Goal: Task Accomplishment & Management: Use online tool/utility

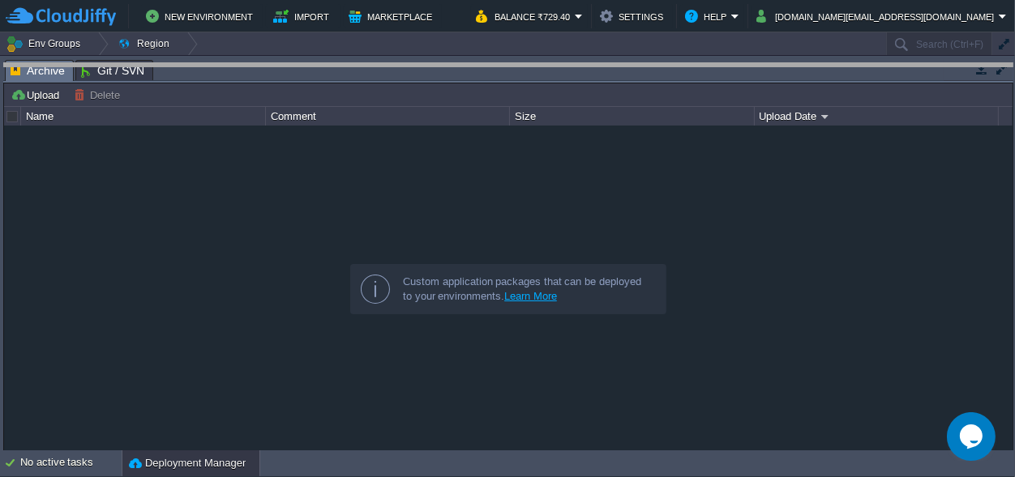
drag, startPoint x: 417, startPoint y: 74, endPoint x: 434, endPoint y: 317, distance: 243.7
click at [434, 317] on body "New Environment Import Marketplace Bonus ₹0.00 Upgrade Account Balance ₹729.40 …" at bounding box center [507, 238] width 1015 height 477
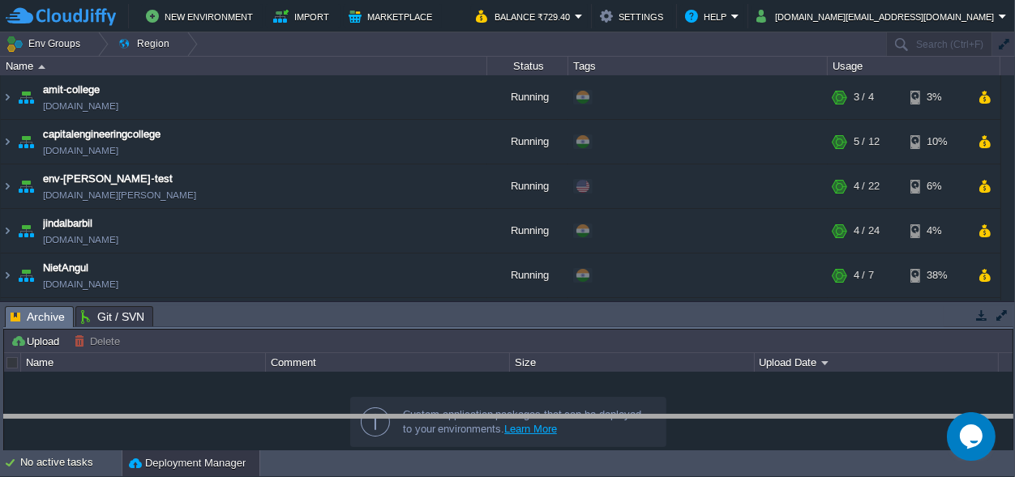
drag, startPoint x: 442, startPoint y: 315, endPoint x: 440, endPoint y: 440, distance: 124.8
click at [440, 440] on body "New Environment Import Marketplace Bonus ₹0.00 Upgrade Account Balance ₹729.40 …" at bounding box center [507, 238] width 1015 height 477
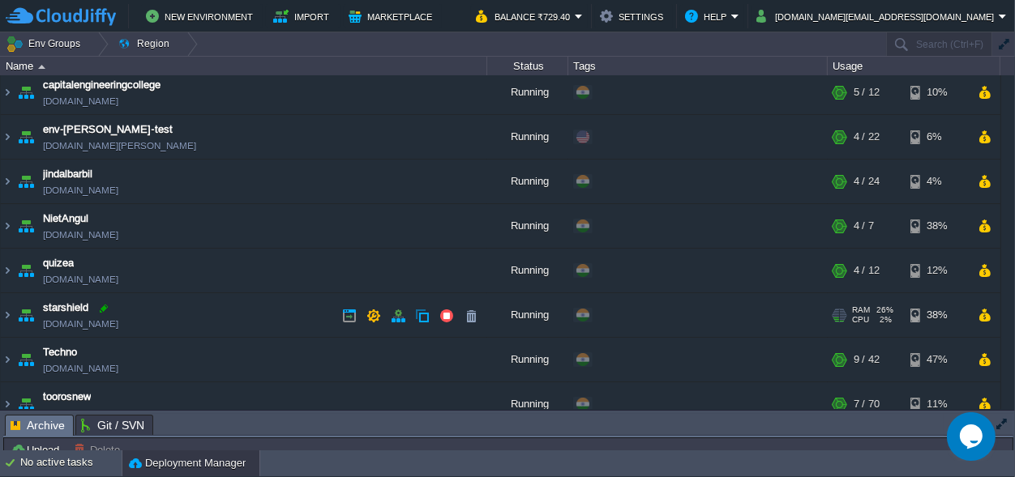
scroll to position [75, 0]
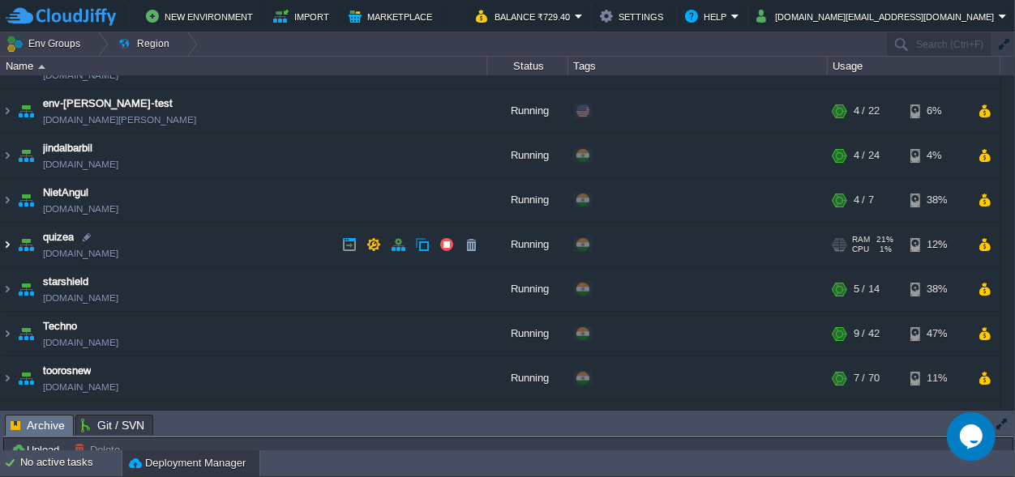
click at [6, 246] on img at bounding box center [7, 245] width 13 height 44
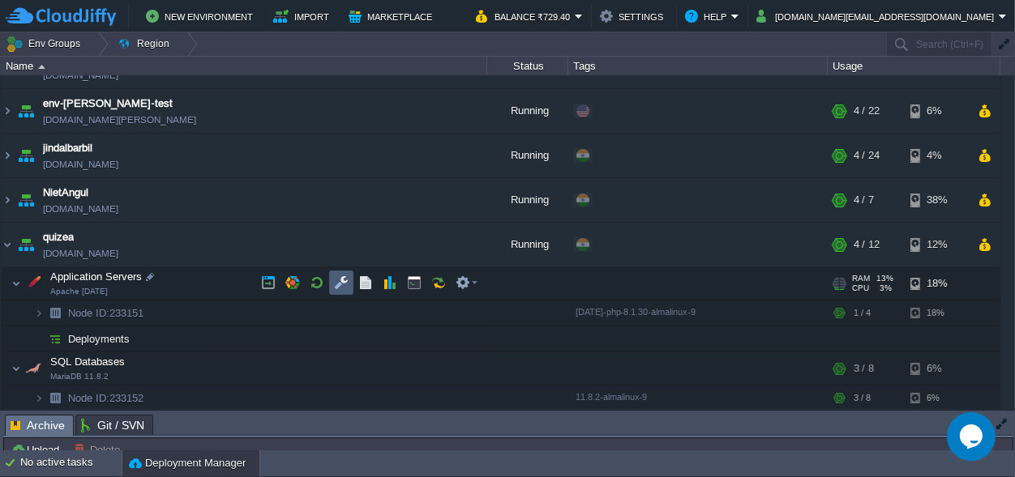
click at [342, 276] on button "button" at bounding box center [341, 283] width 15 height 15
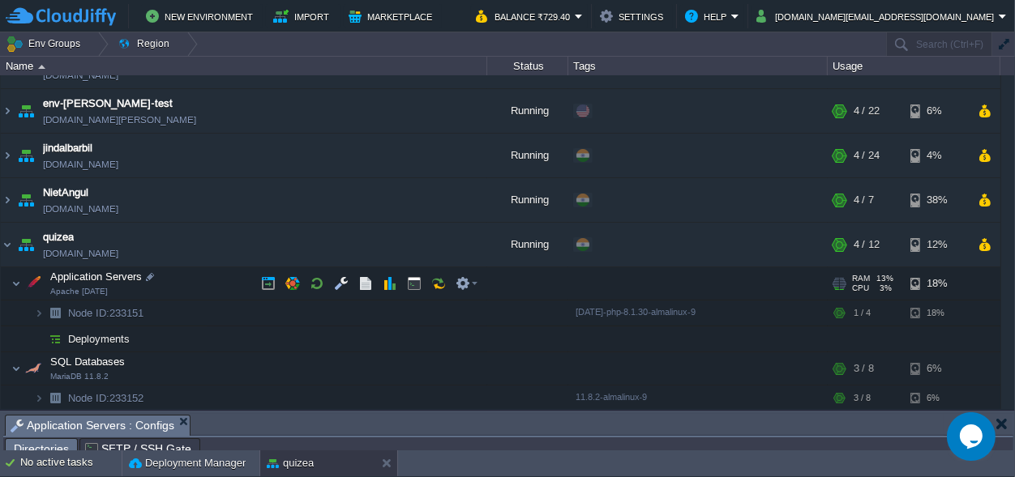
scroll to position [26, 0]
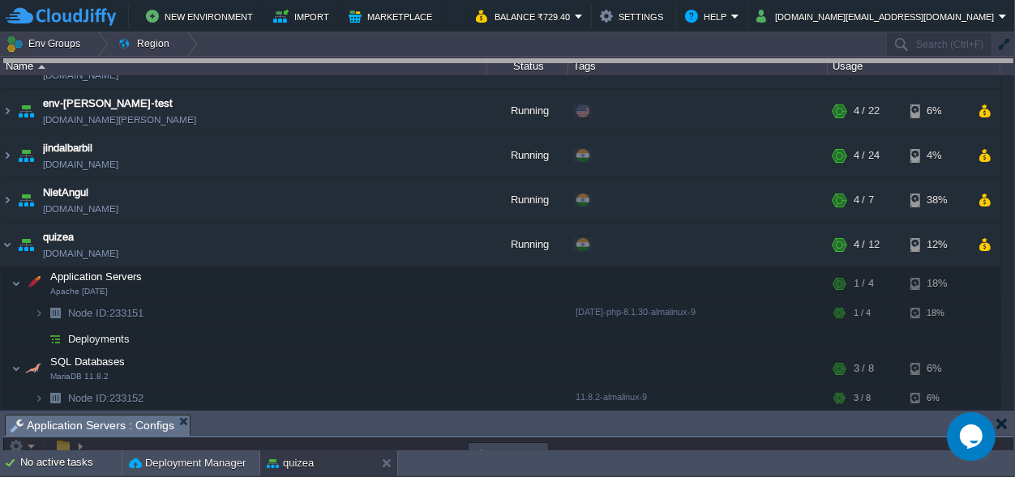
drag, startPoint x: 438, startPoint y: 433, endPoint x: 409, endPoint y: -63, distance: 496.8
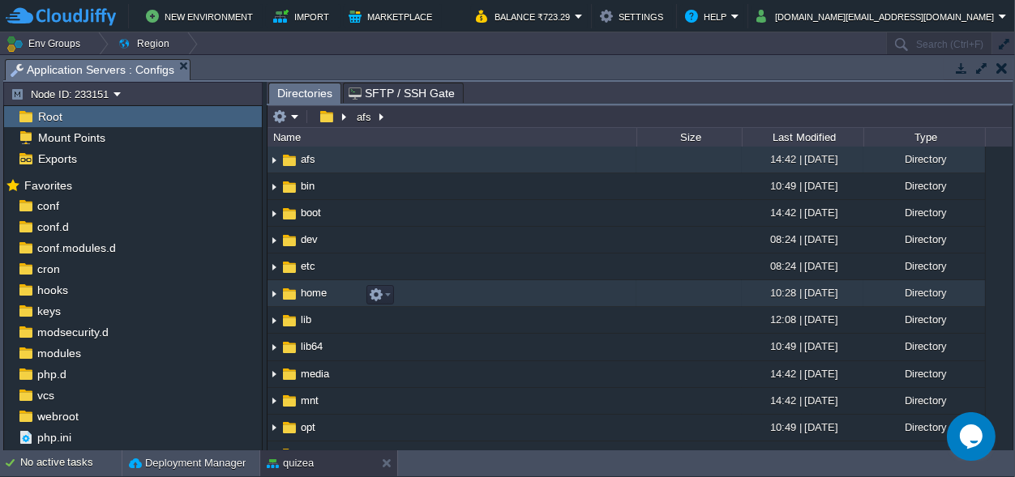
click at [353, 306] on td "home" at bounding box center [451, 293] width 369 height 27
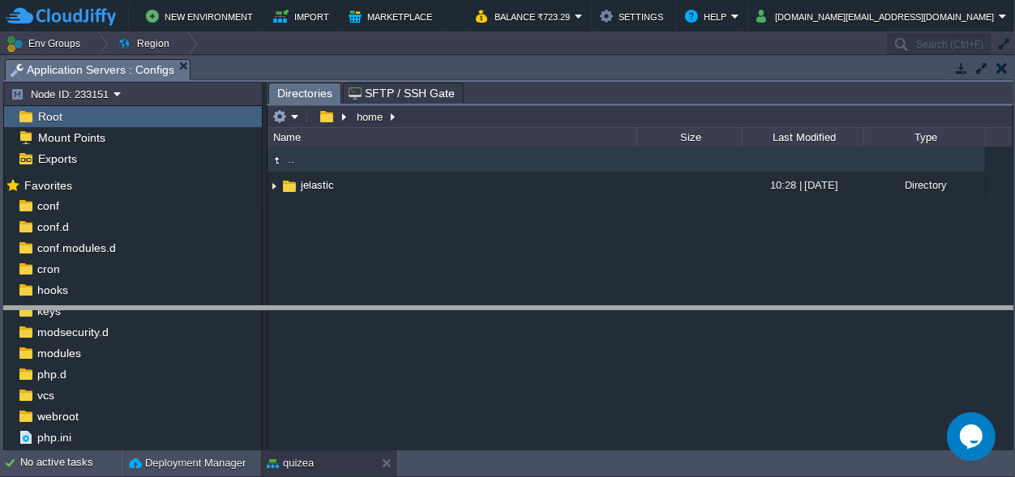
drag, startPoint x: 281, startPoint y: 62, endPoint x: 230, endPoint y: 506, distance: 446.2
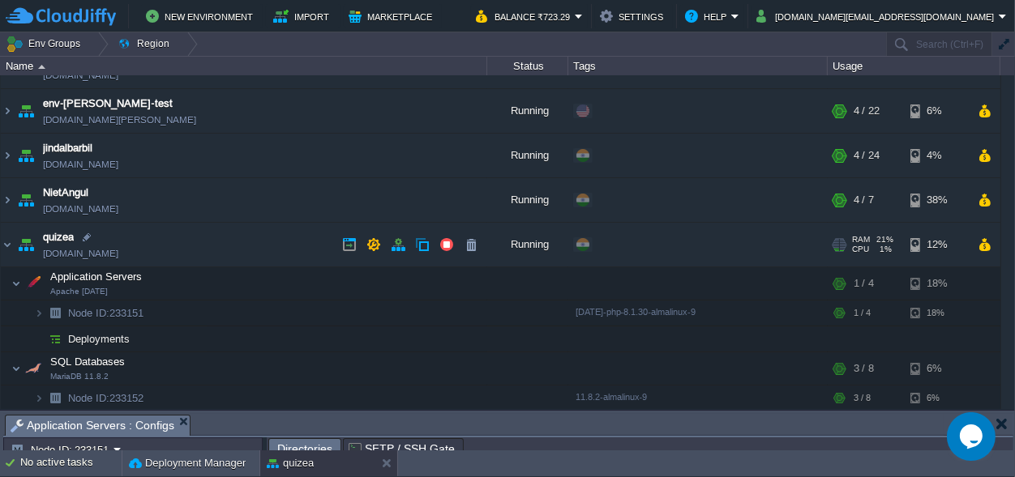
scroll to position [255, 0]
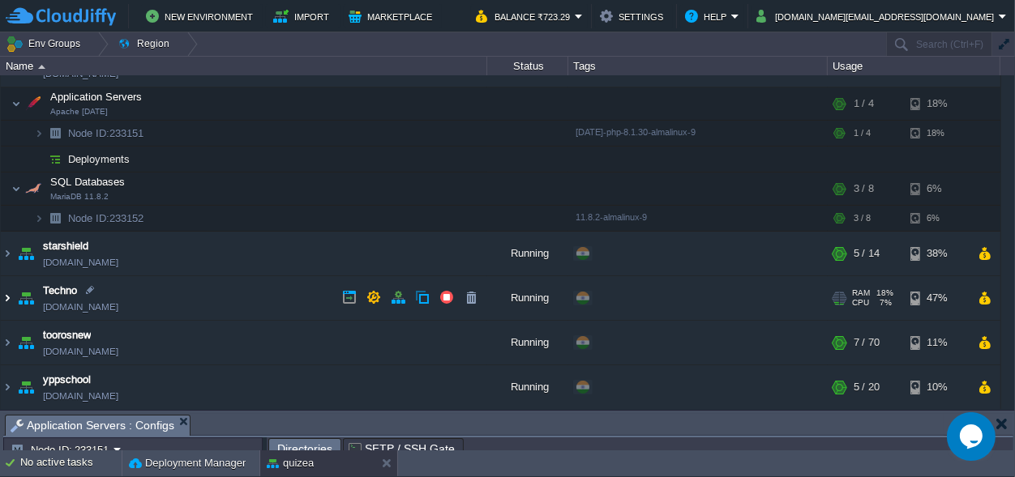
click at [4, 297] on img at bounding box center [7, 298] width 13 height 44
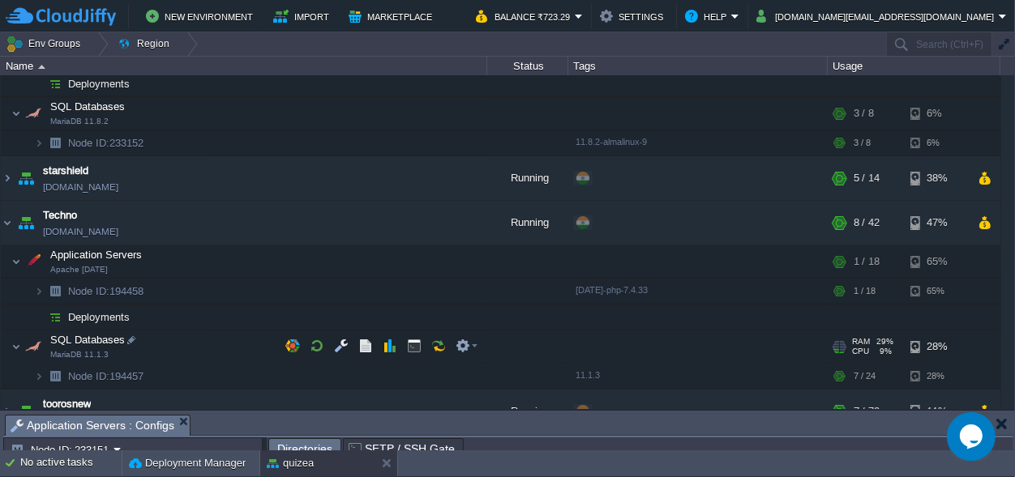
scroll to position [331, 0]
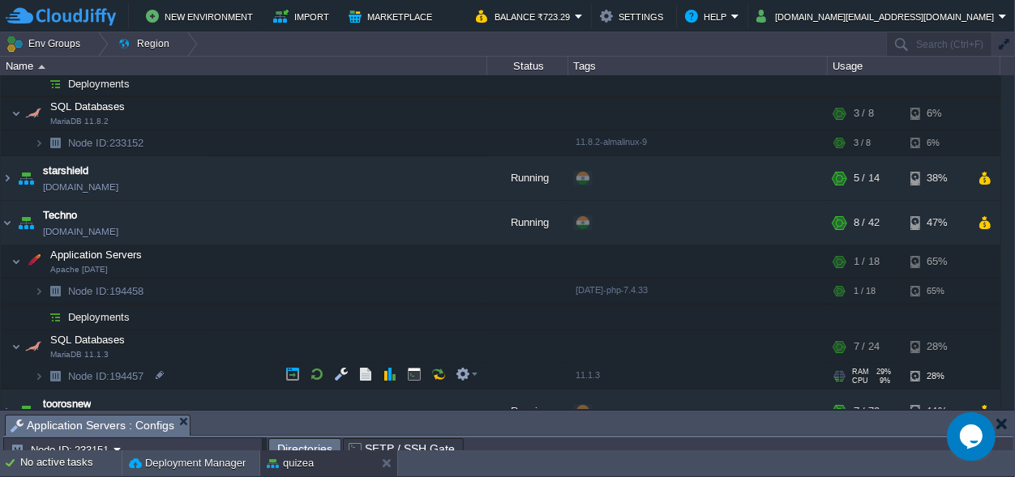
click at [126, 374] on span "Node ID: 194457" at bounding box center [105, 377] width 79 height 14
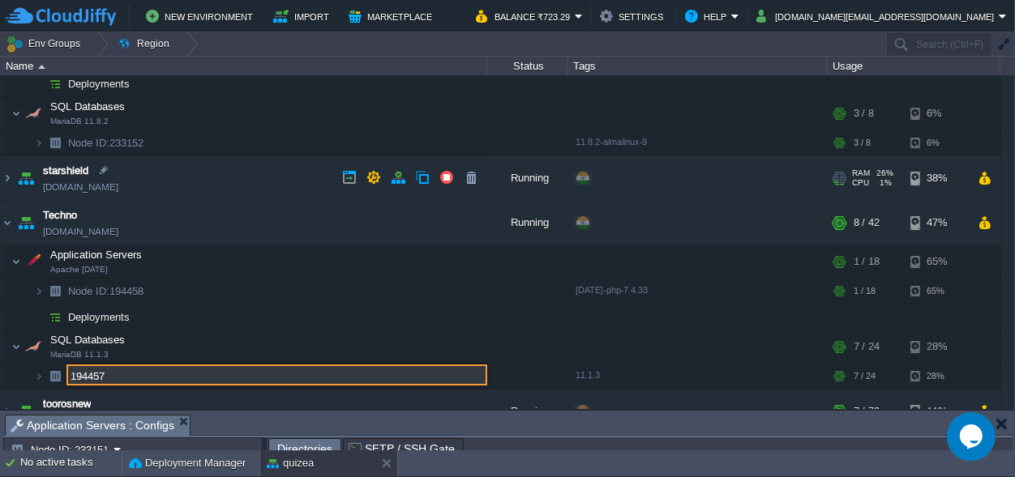
click at [223, 200] on td "starshield [DOMAIN_NAME]" at bounding box center [244, 178] width 486 height 45
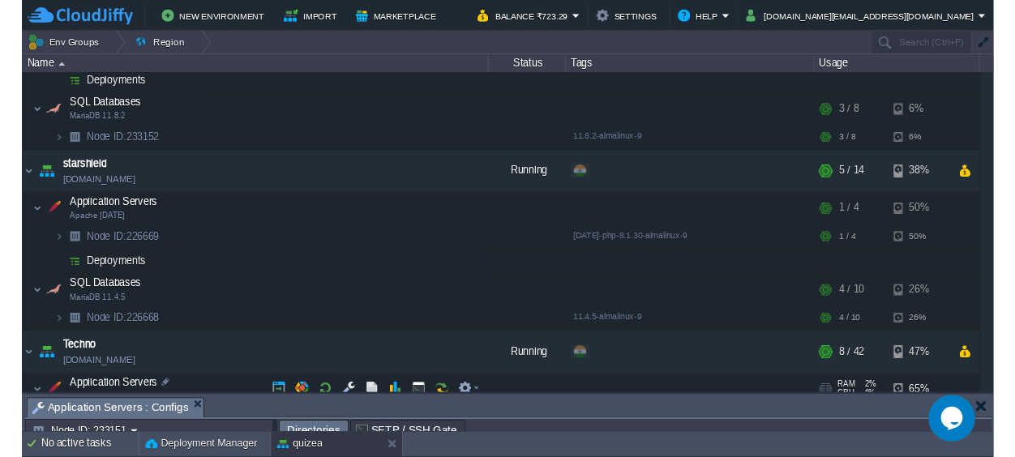
scroll to position [543, 0]
